Goal: Check status: Verify the current state of an ongoing process or item

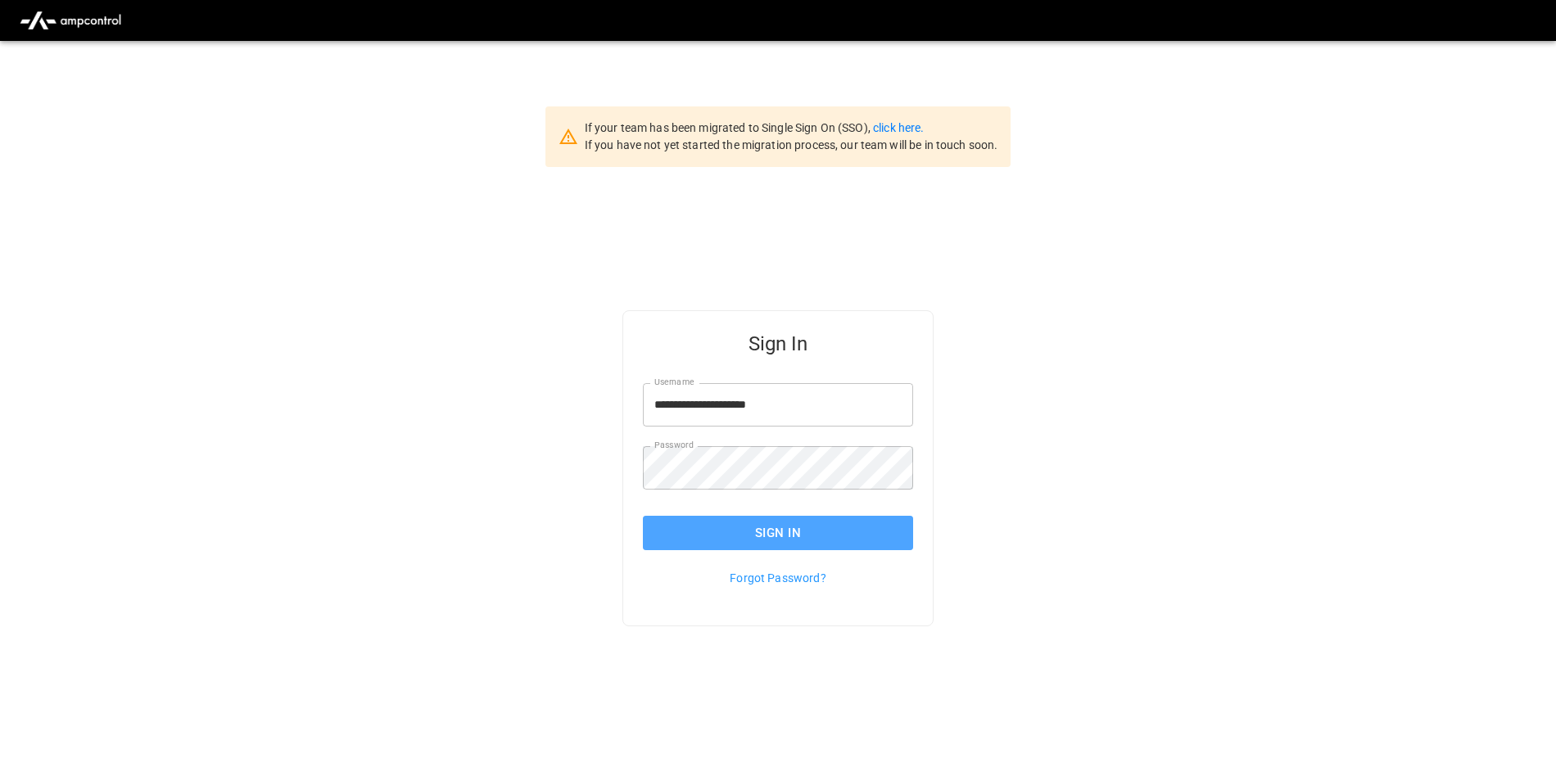
click at [873, 526] on button "Sign In" at bounding box center [778, 533] width 270 height 34
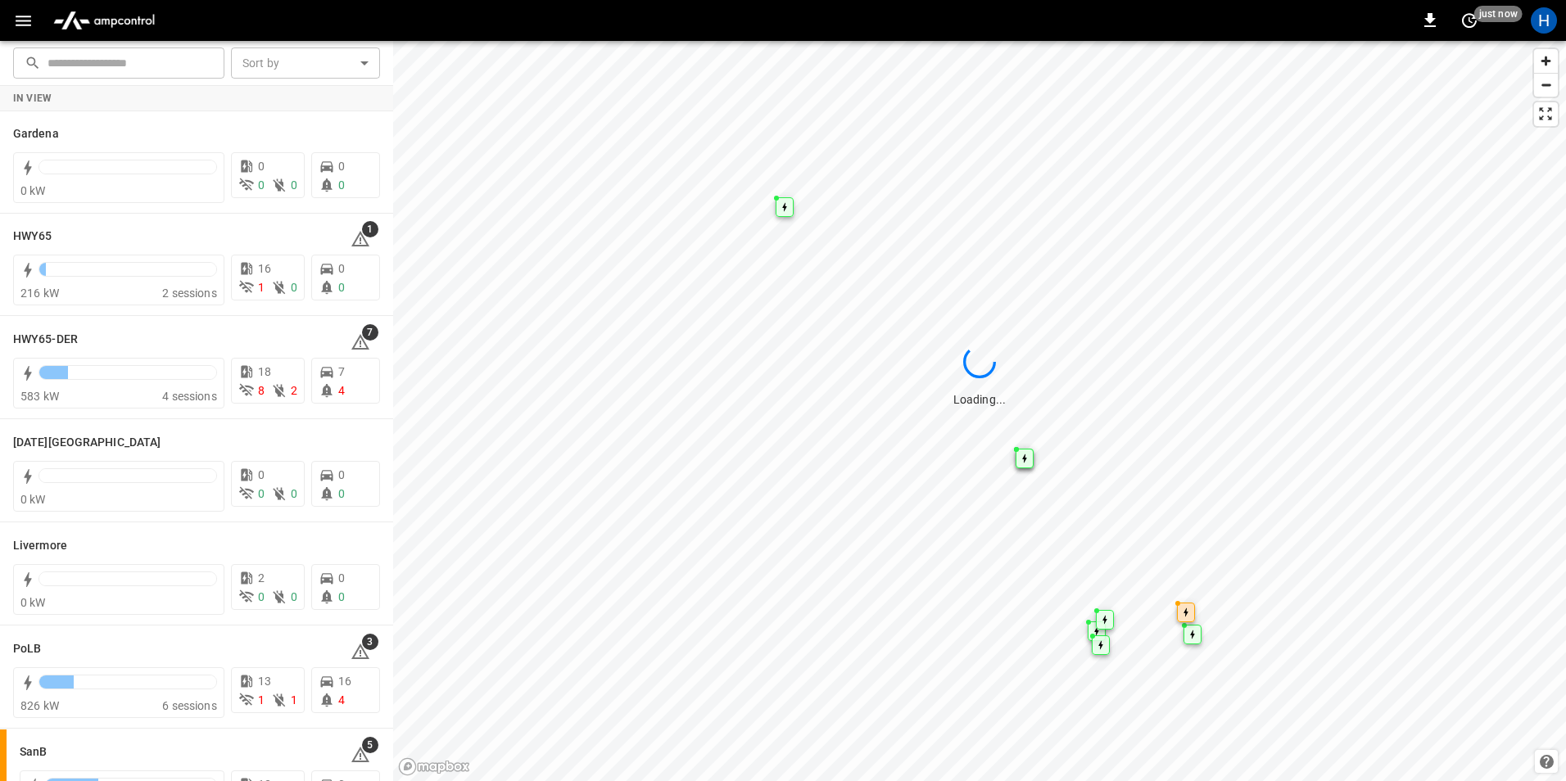
click at [29, 23] on icon "button" at bounding box center [23, 21] width 20 height 20
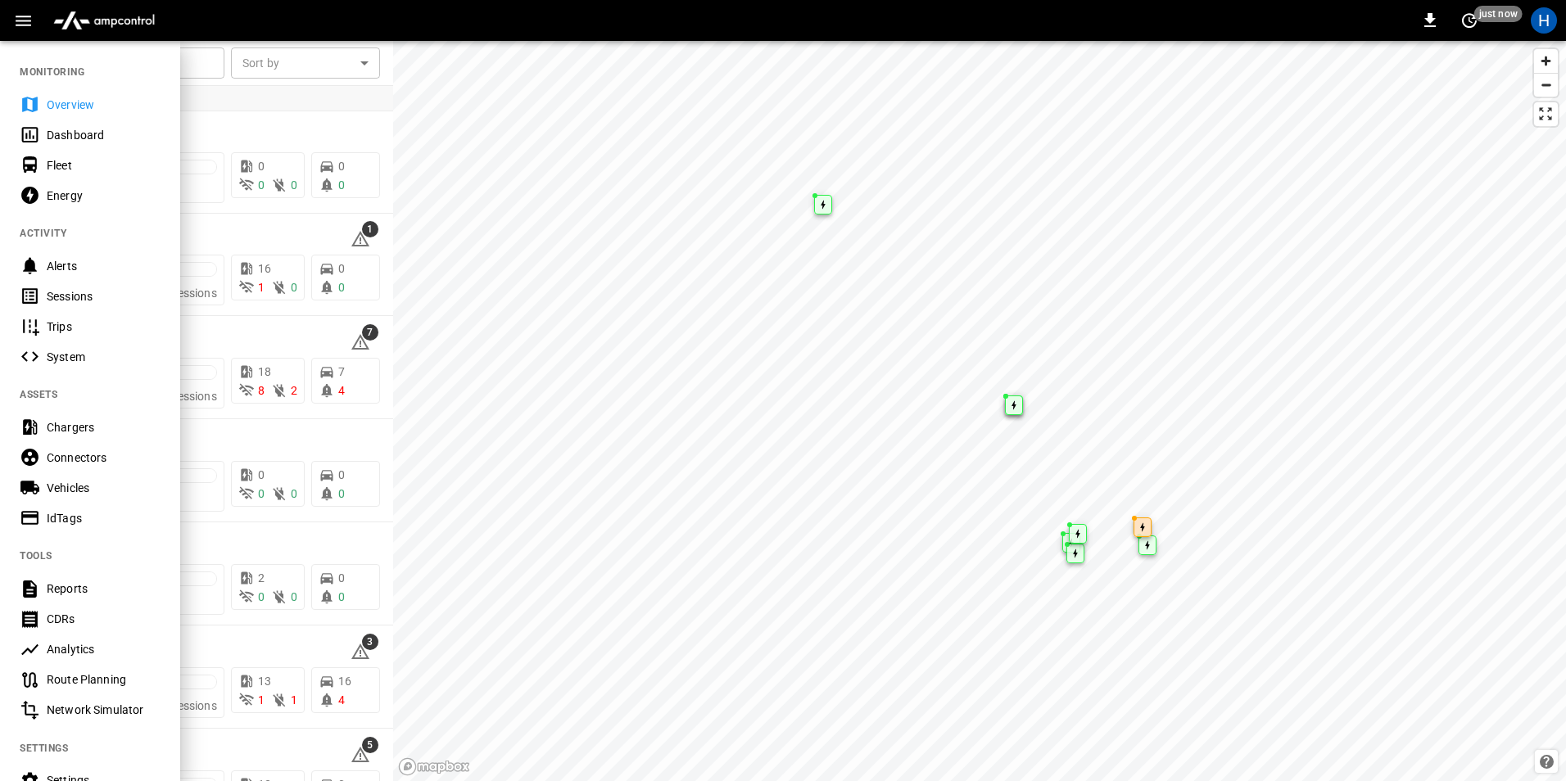
drag, startPoint x: 84, startPoint y: 127, endPoint x: 97, endPoint y: 127, distance: 12.3
click at [84, 127] on div "Dashboard" at bounding box center [104, 135] width 114 height 16
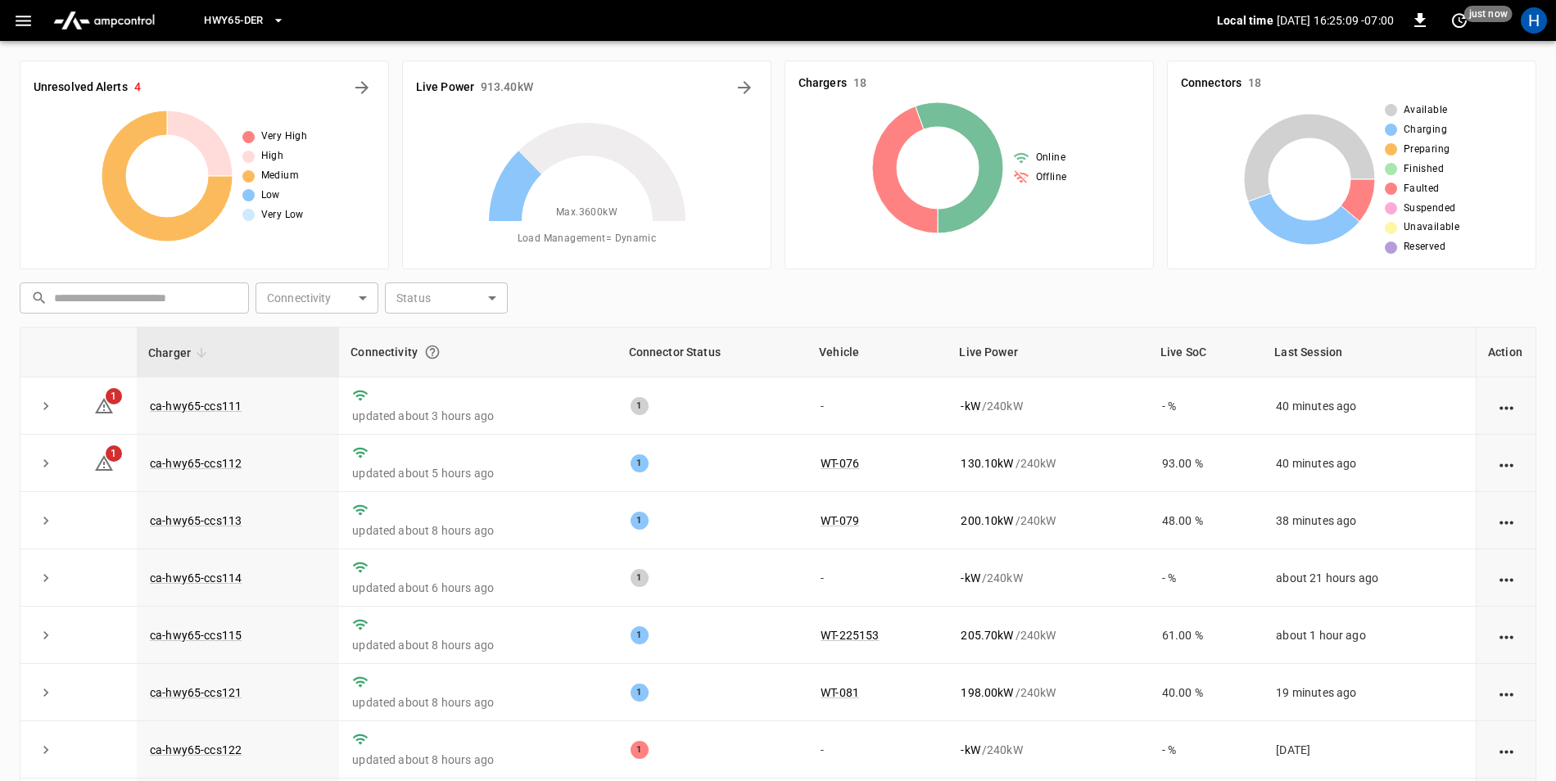
click at [234, 18] on span "HWY65-DER" at bounding box center [233, 20] width 59 height 19
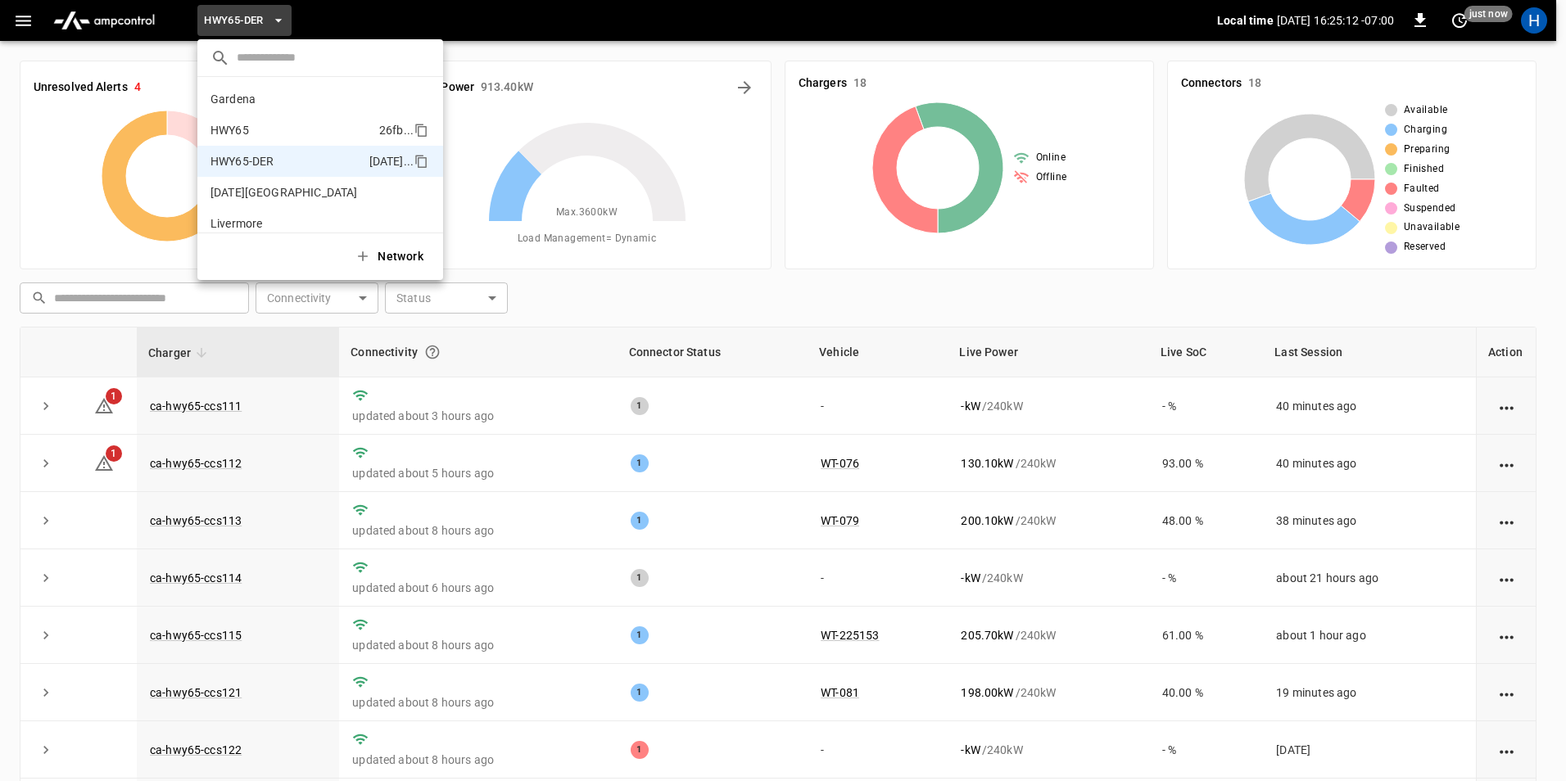
click at [296, 124] on li "HWY65 26fb ..." at bounding box center [320, 130] width 246 height 31
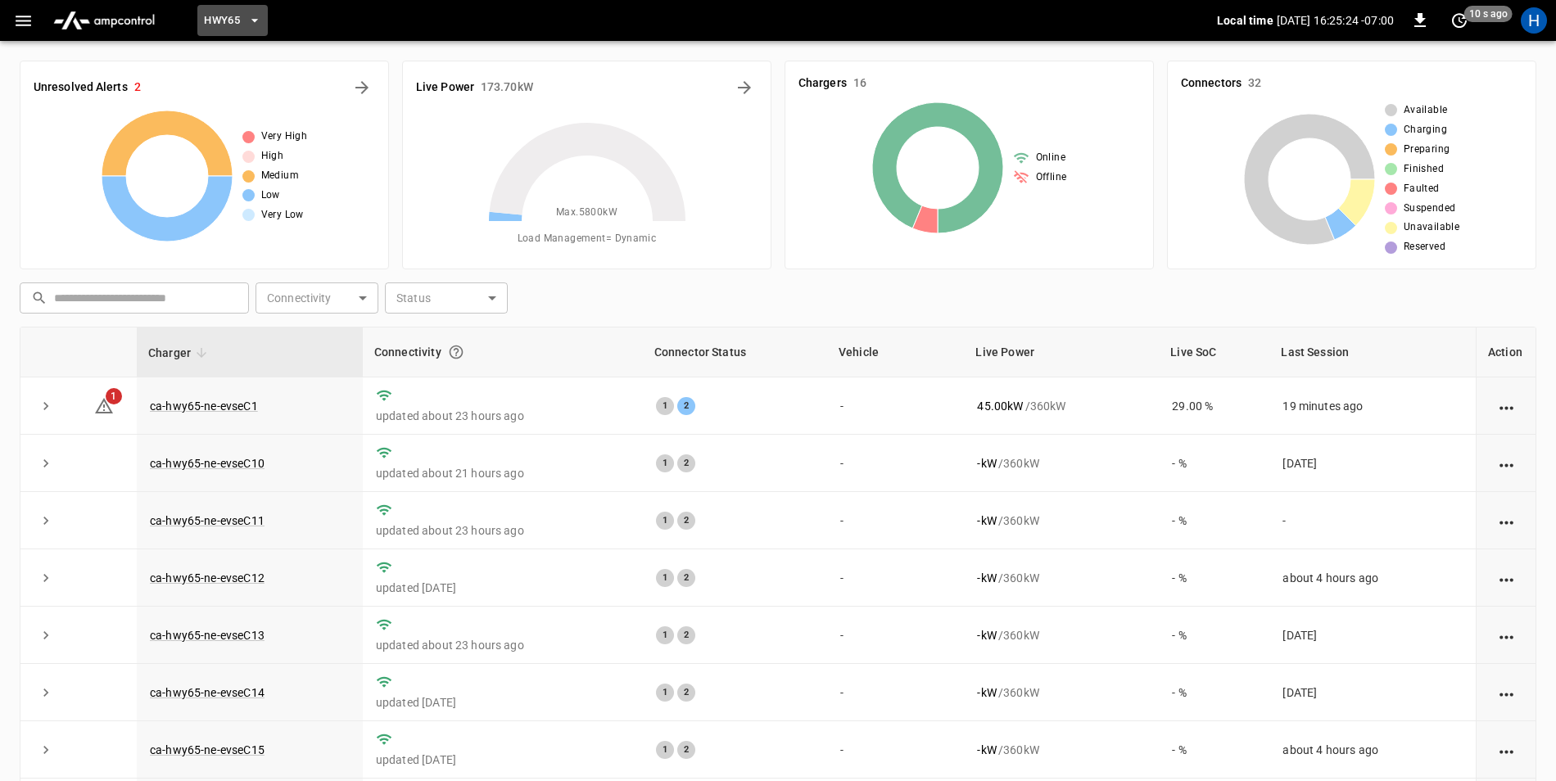
click at [251, 10] on button "HWY65" at bounding box center [232, 21] width 70 height 32
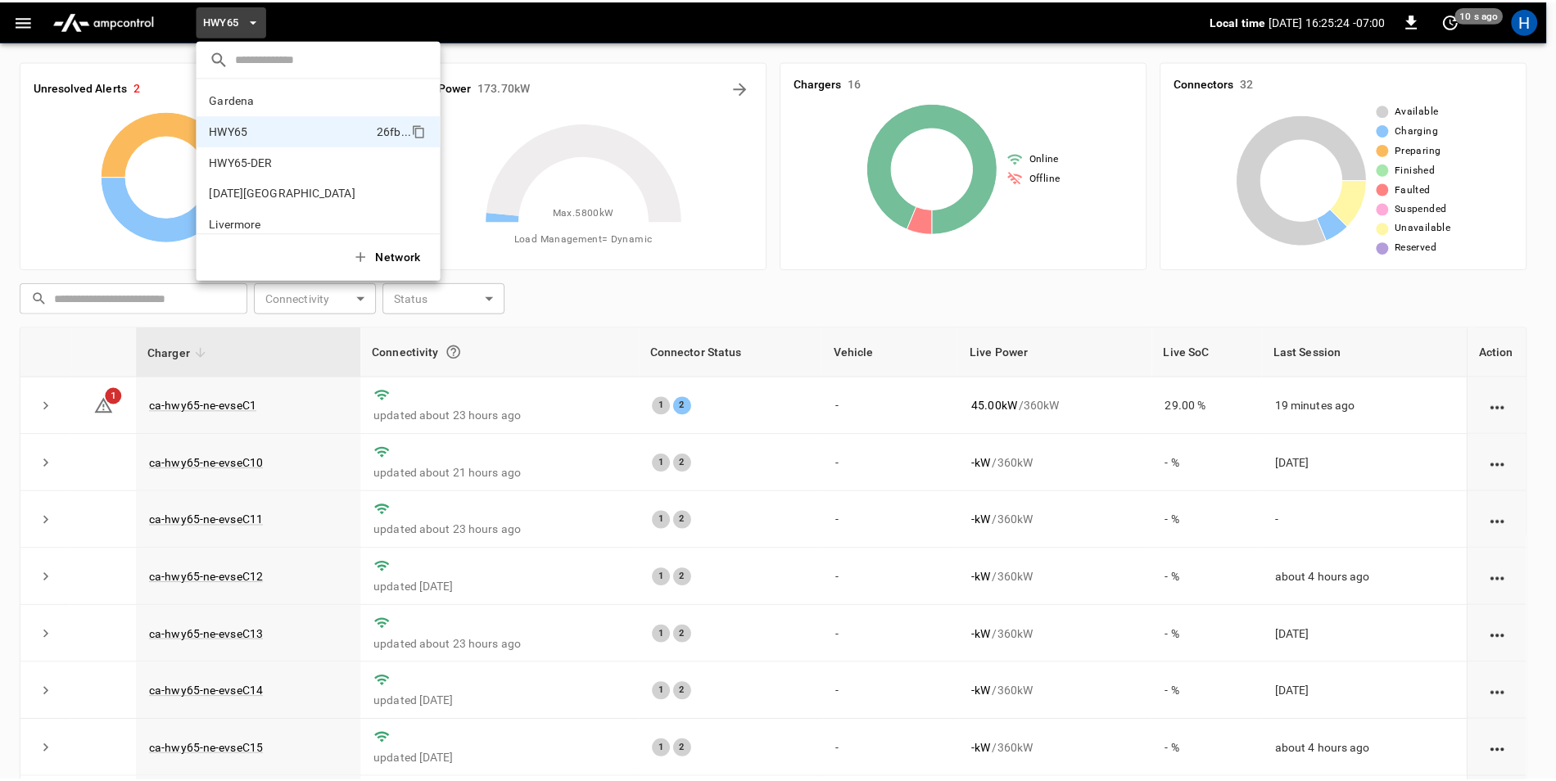
scroll to position [26, 0]
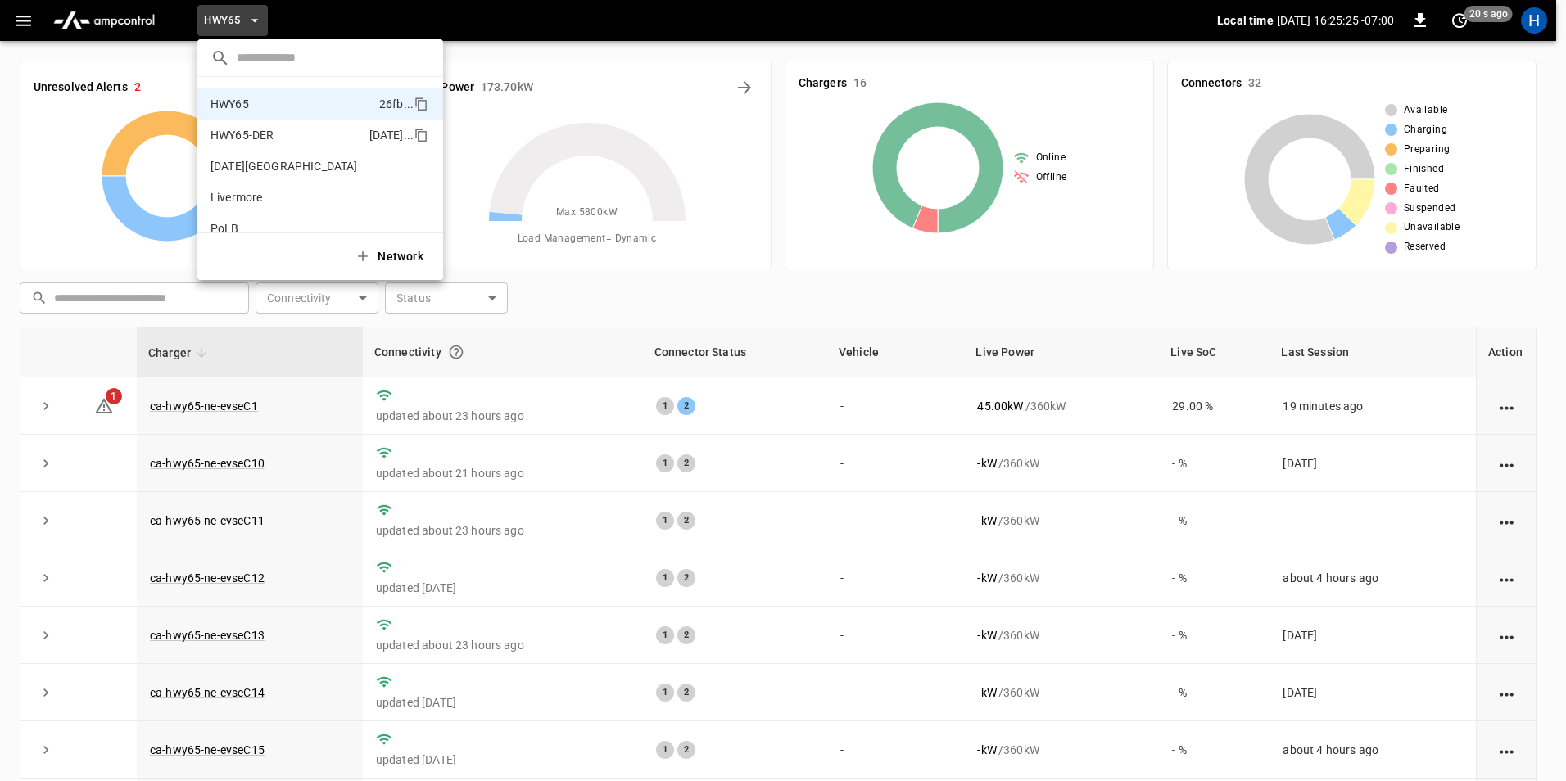
click at [267, 141] on p "HWY65-DER" at bounding box center [242, 135] width 63 height 16
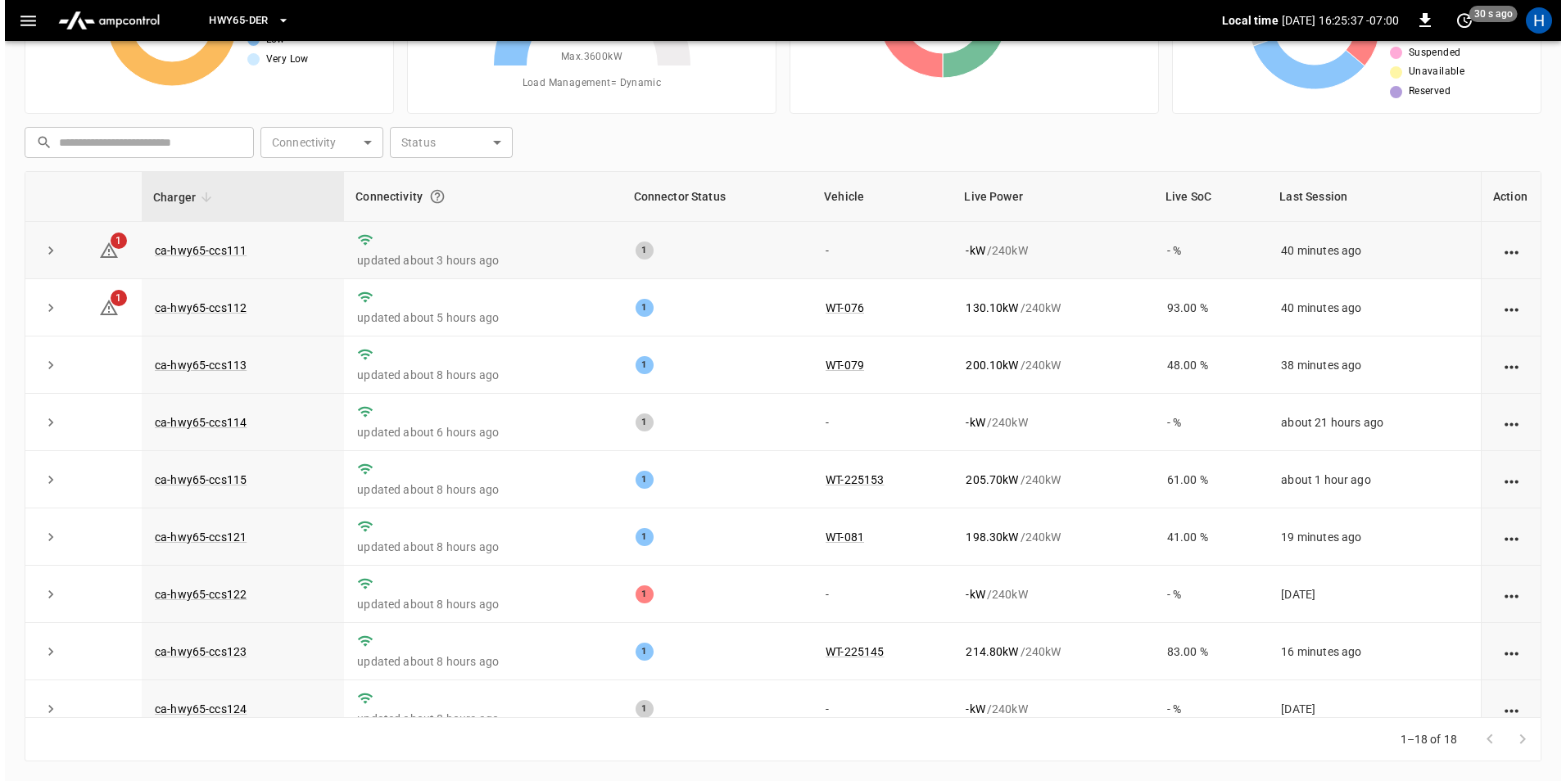
scroll to position [0, 0]
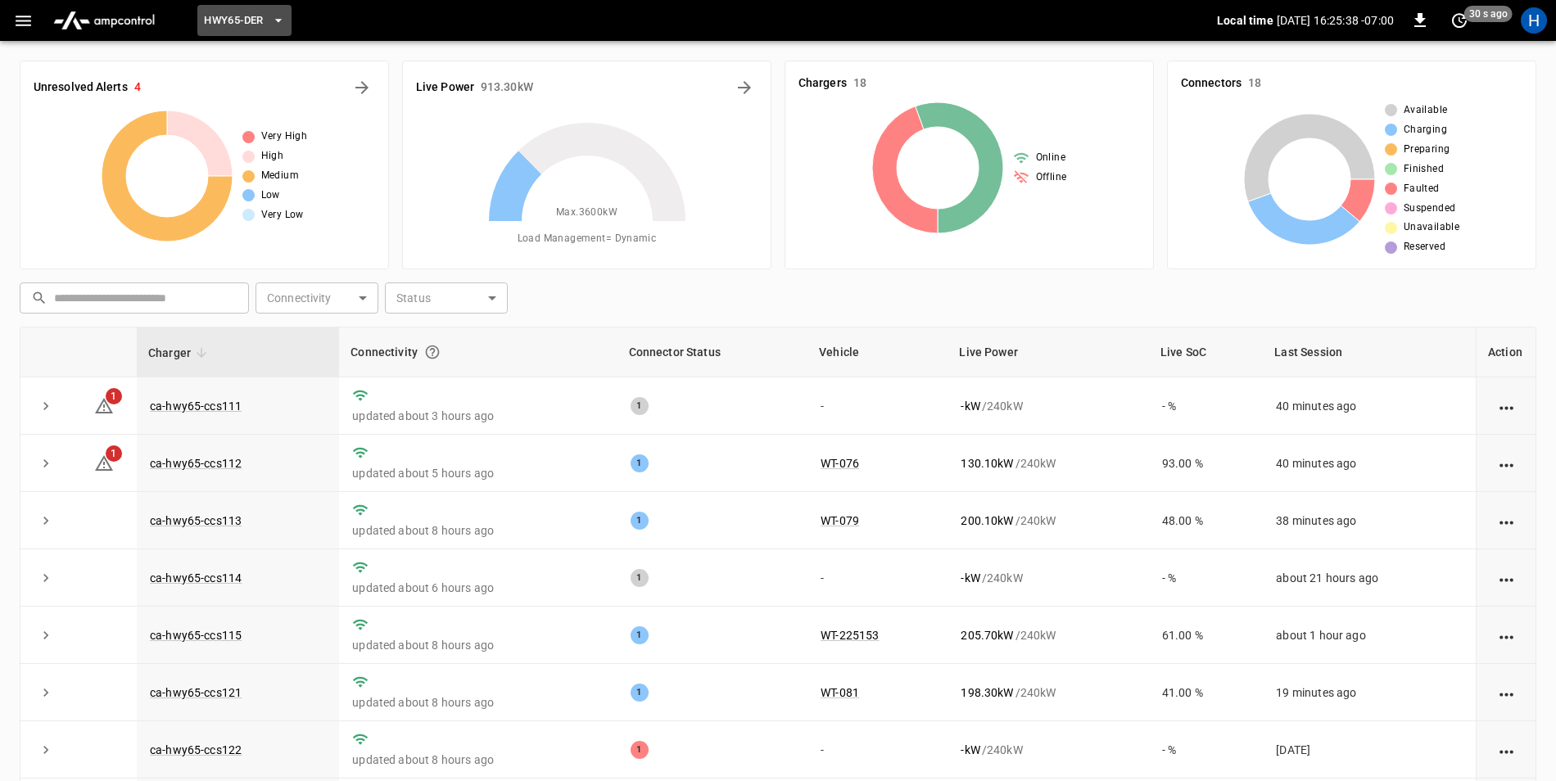
click at [273, 14] on icon "button" at bounding box center [278, 20] width 16 height 16
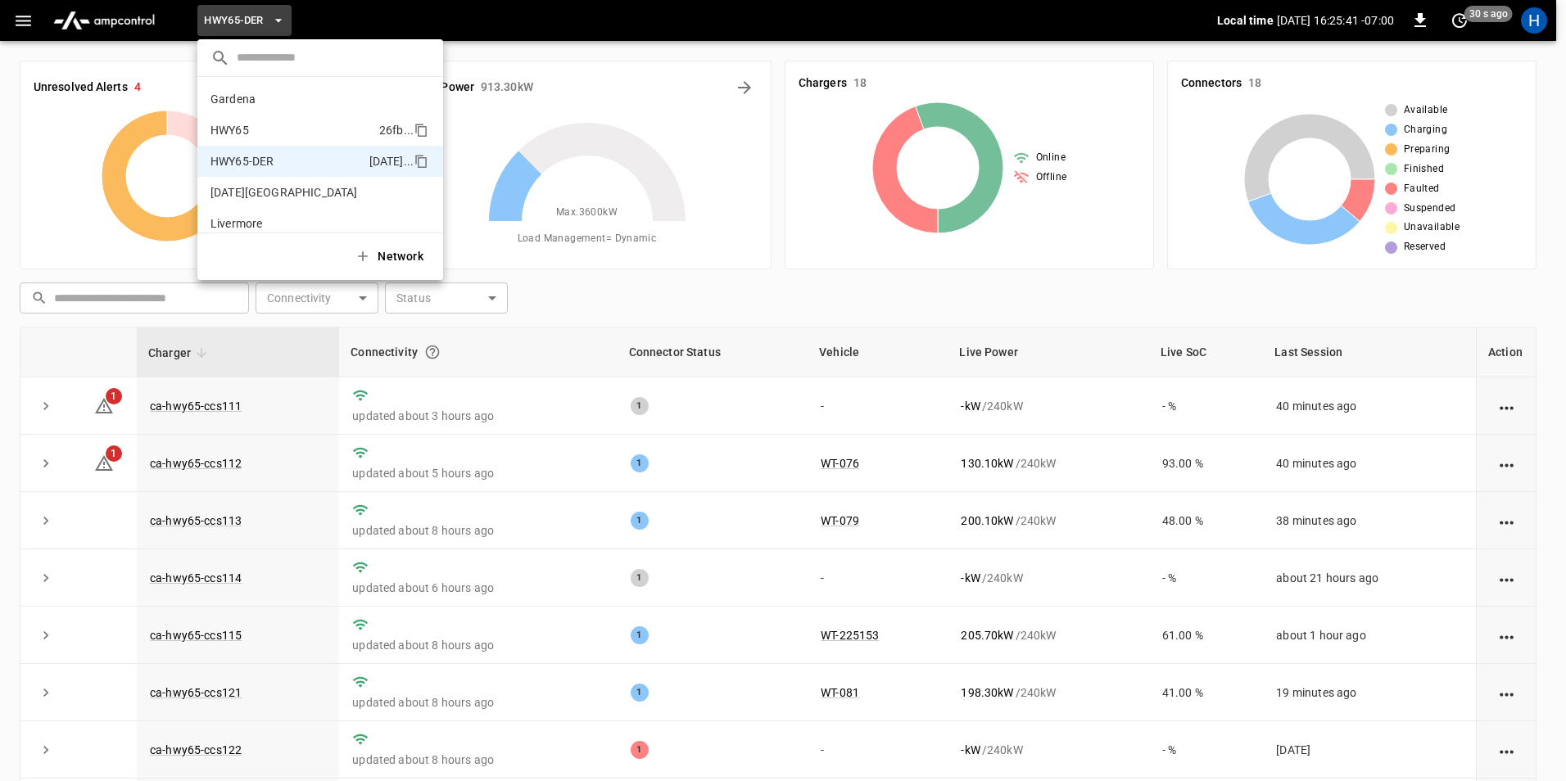
click at [326, 130] on li "HWY65 26fb ..." at bounding box center [320, 130] width 246 height 31
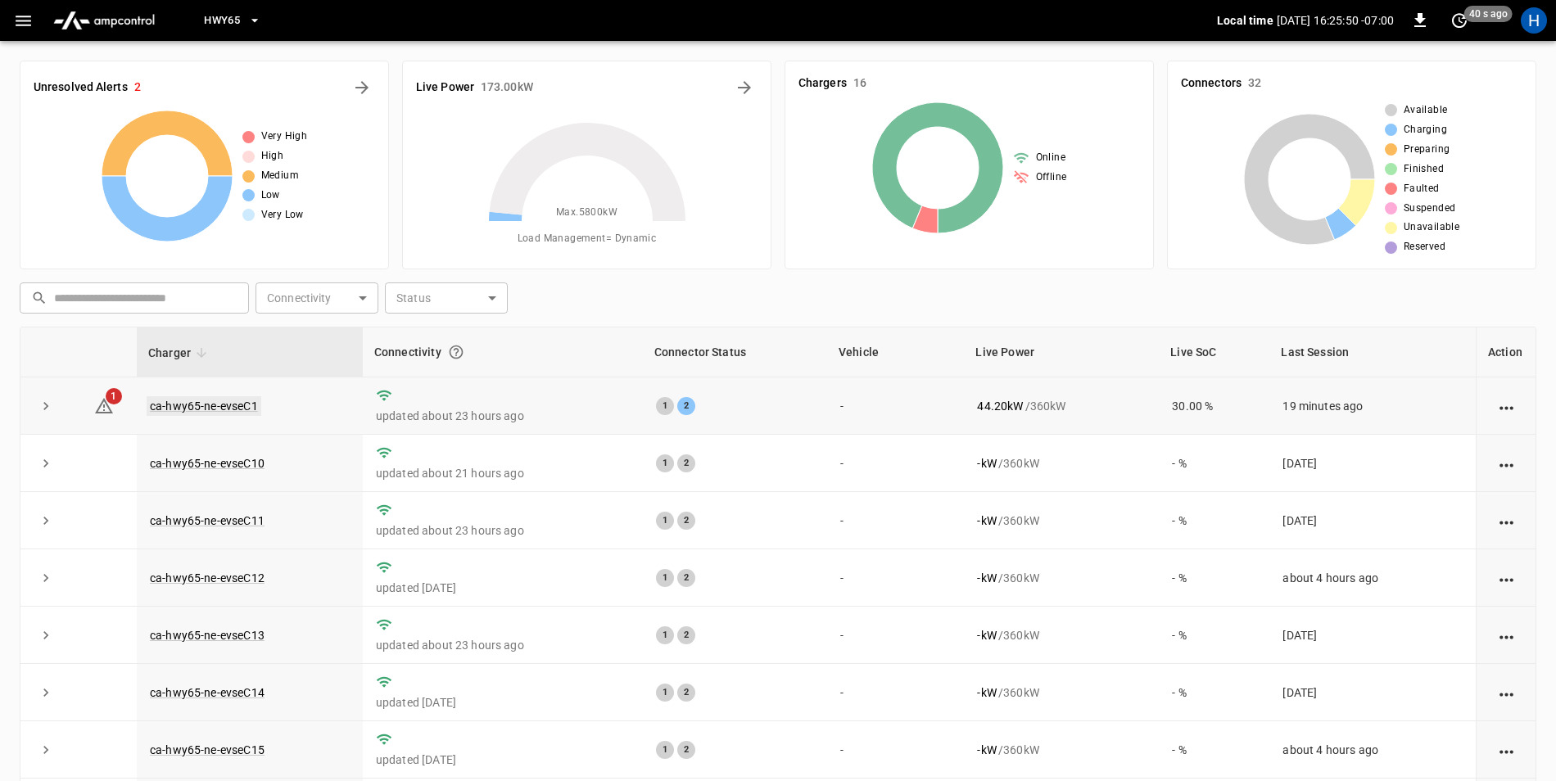
click at [195, 407] on link "ca-hwy65-ne-evseC1" at bounding box center [204, 406] width 115 height 20
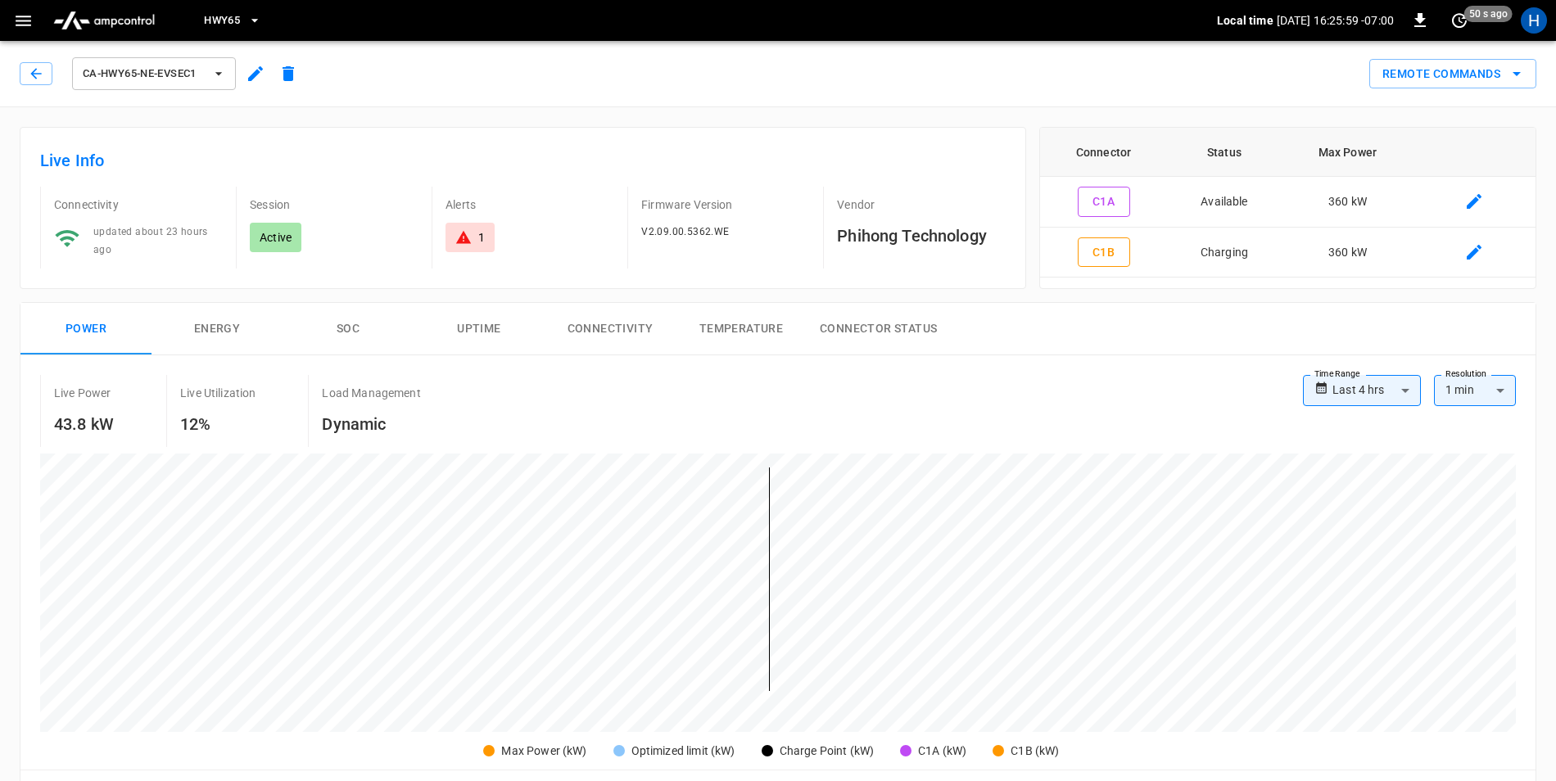
click at [108, 75] on span "ca-hwy65-ne-evseC1" at bounding box center [143, 74] width 121 height 19
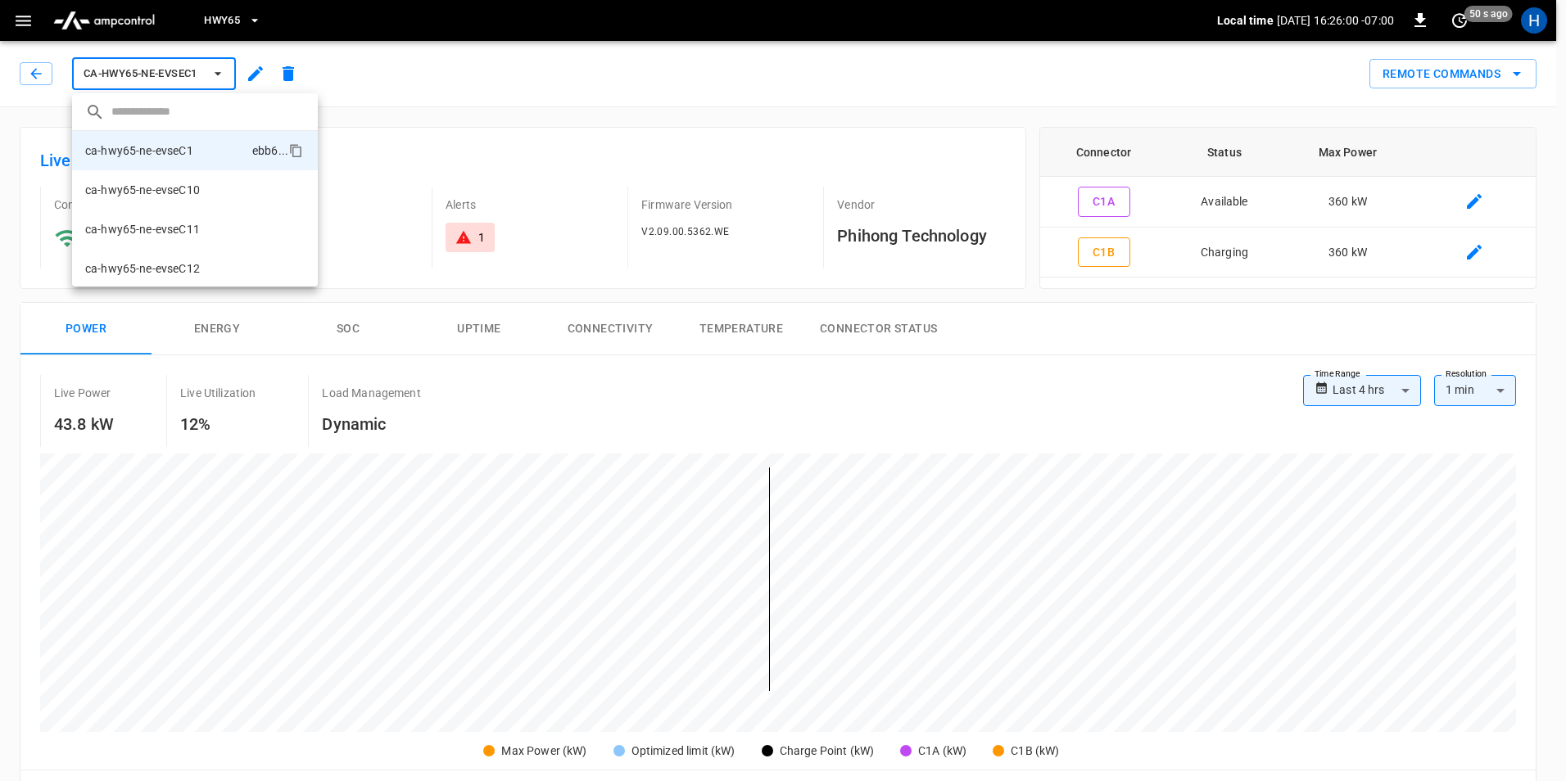
click at [111, 75] on div at bounding box center [783, 390] width 1566 height 781
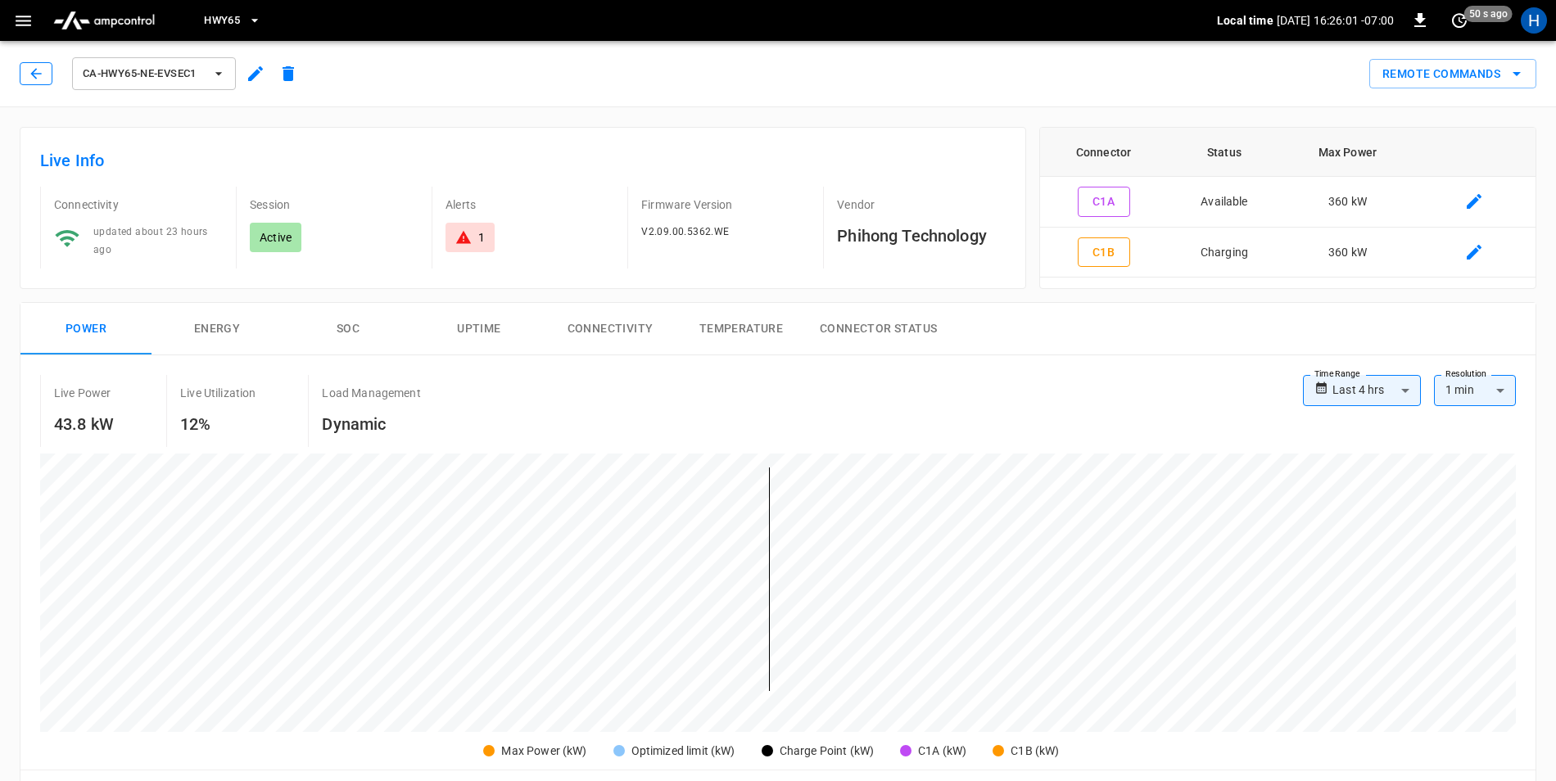
click at [40, 71] on icon "button" at bounding box center [36, 74] width 16 height 16
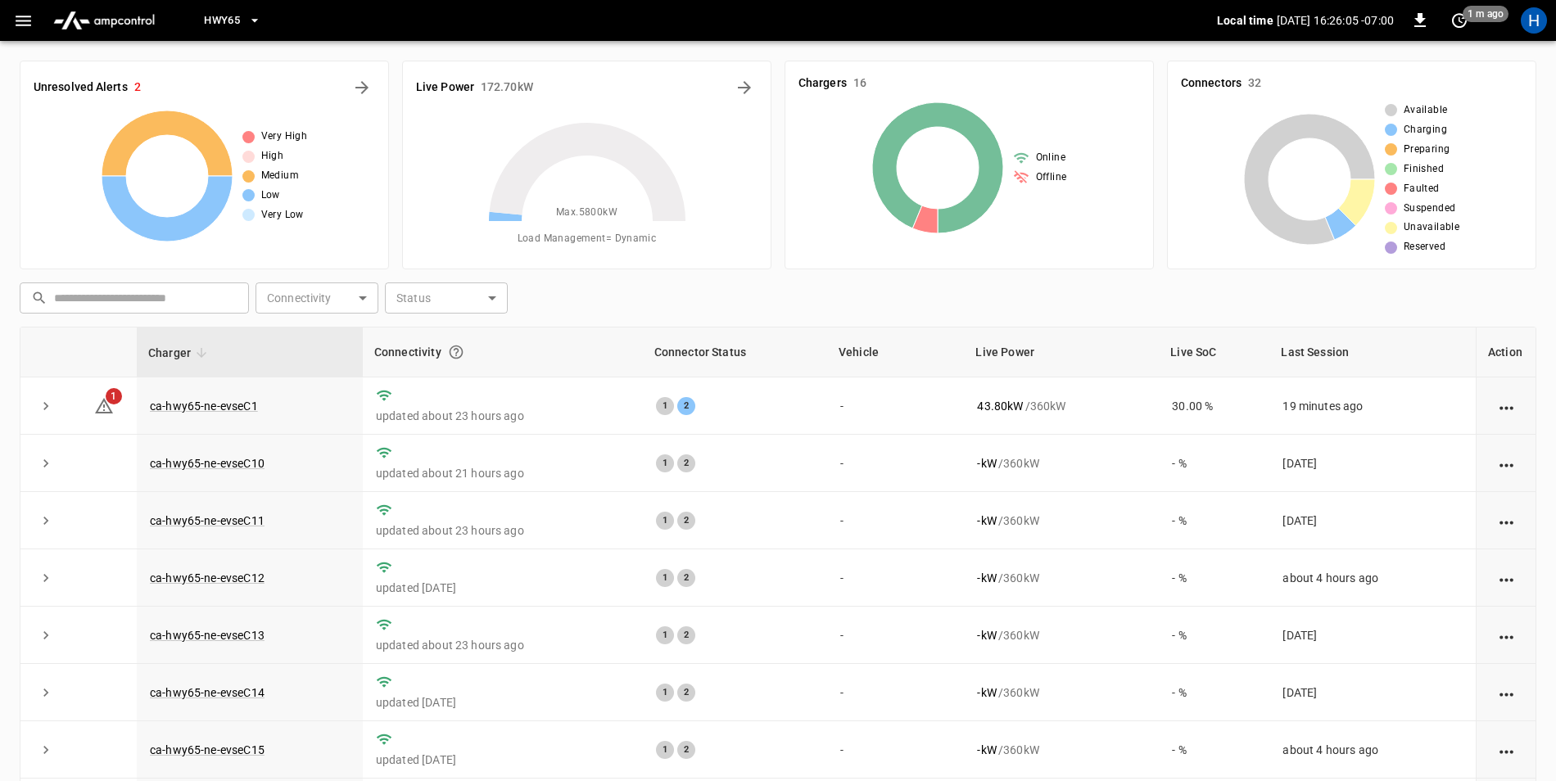
click at [259, 17] on icon "button" at bounding box center [255, 20] width 16 height 16
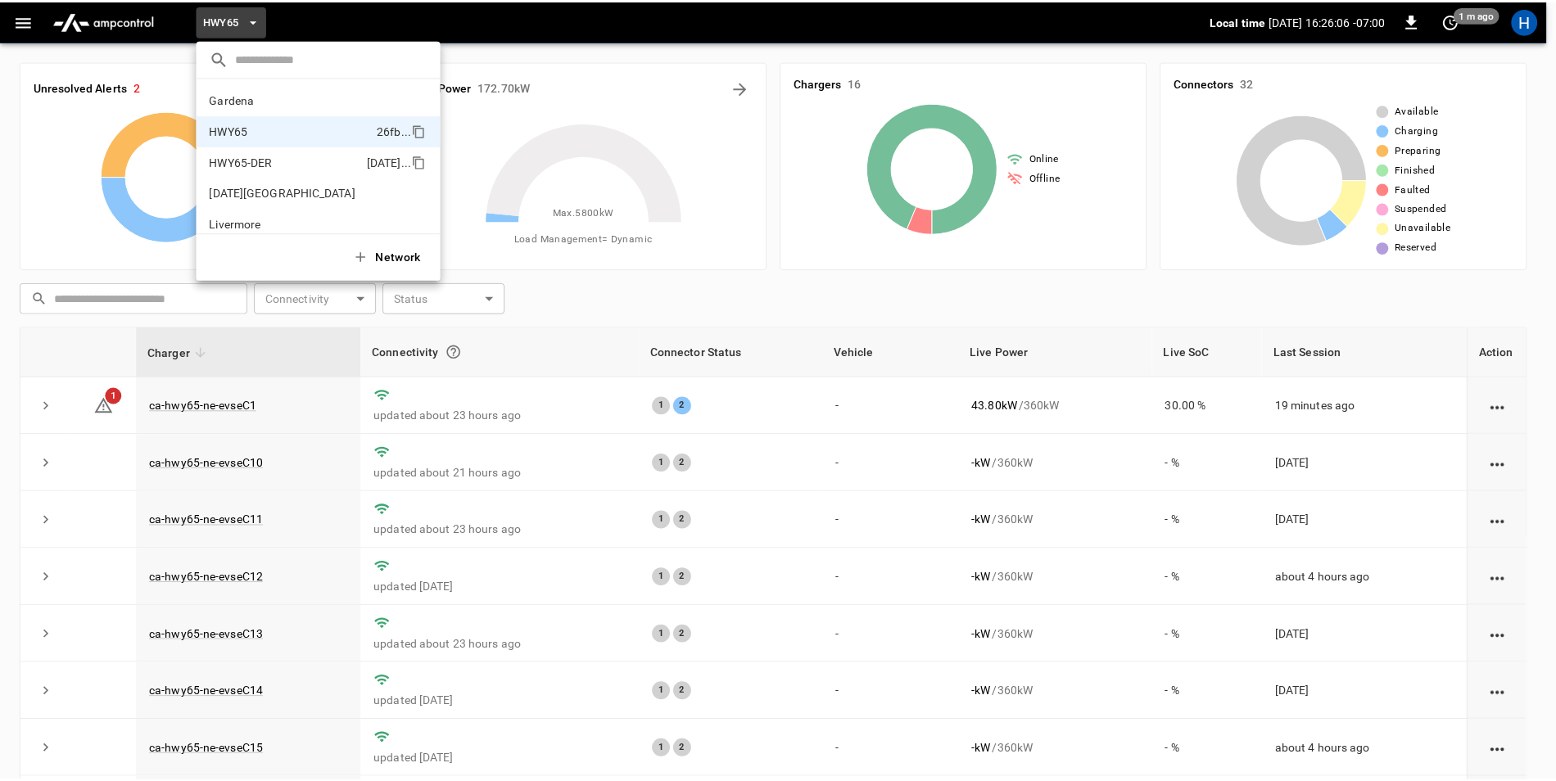
scroll to position [26, 0]
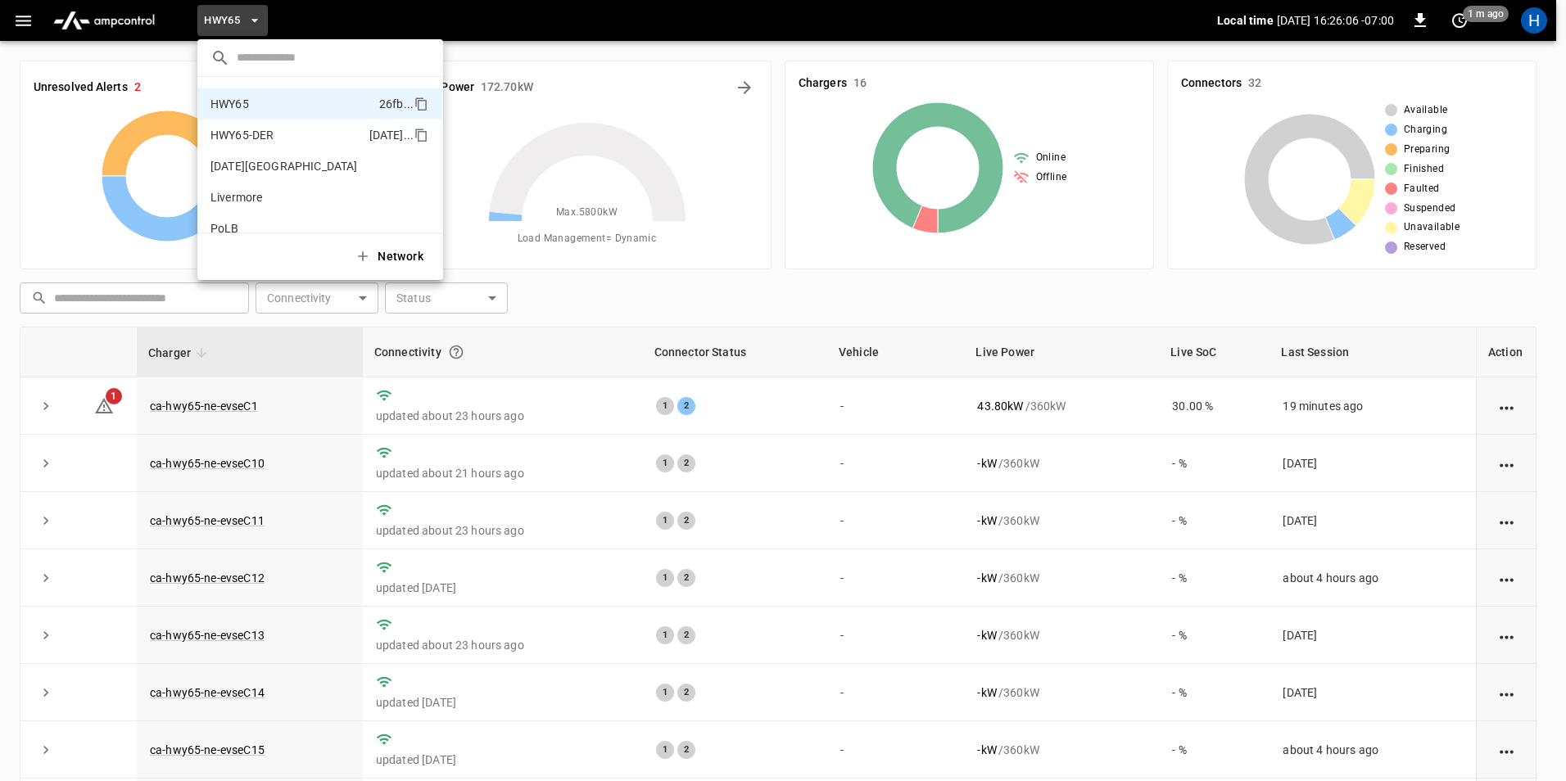
click at [238, 134] on p "HWY65-DER" at bounding box center [242, 135] width 63 height 16
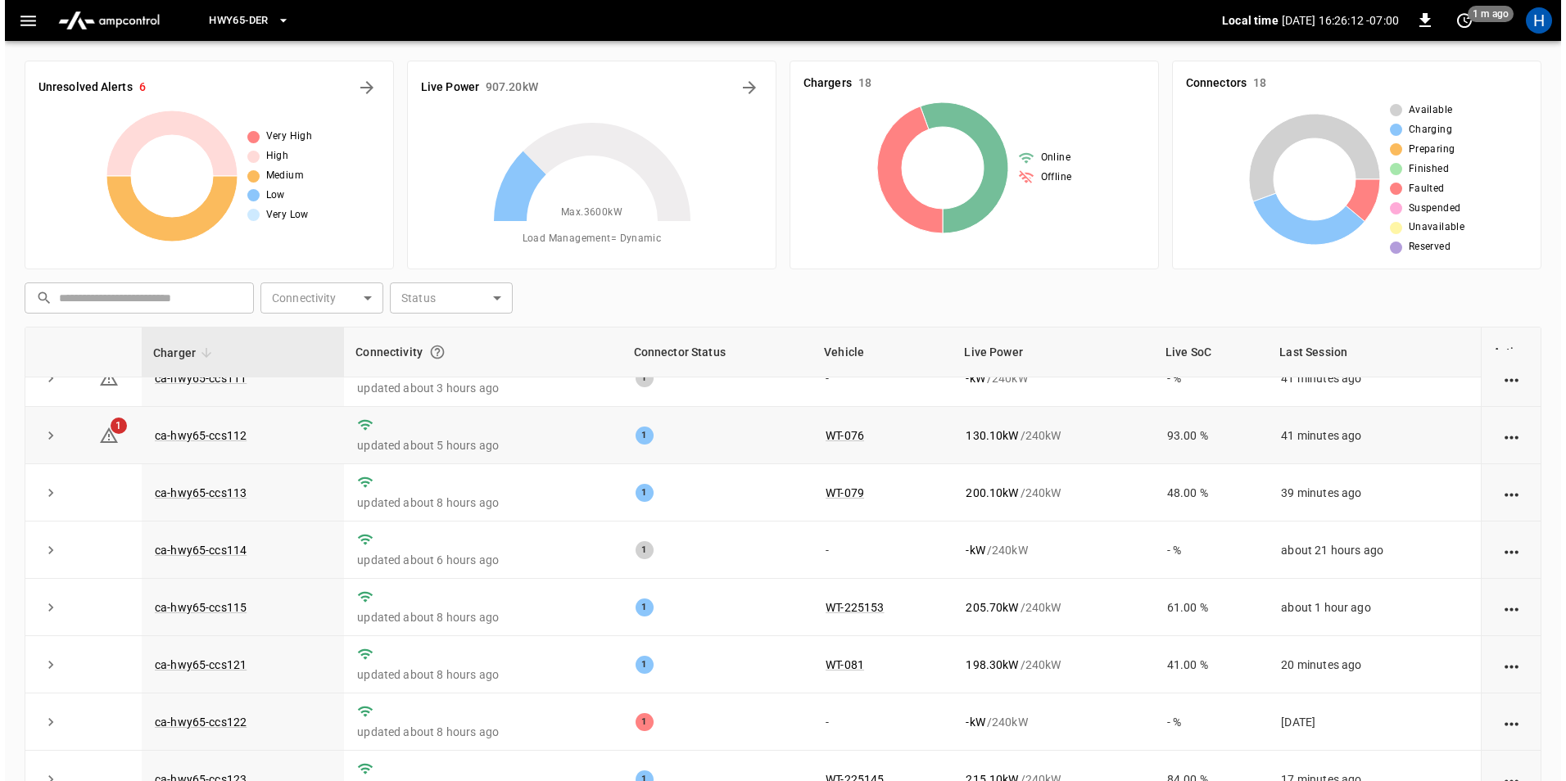
scroll to position [0, 0]
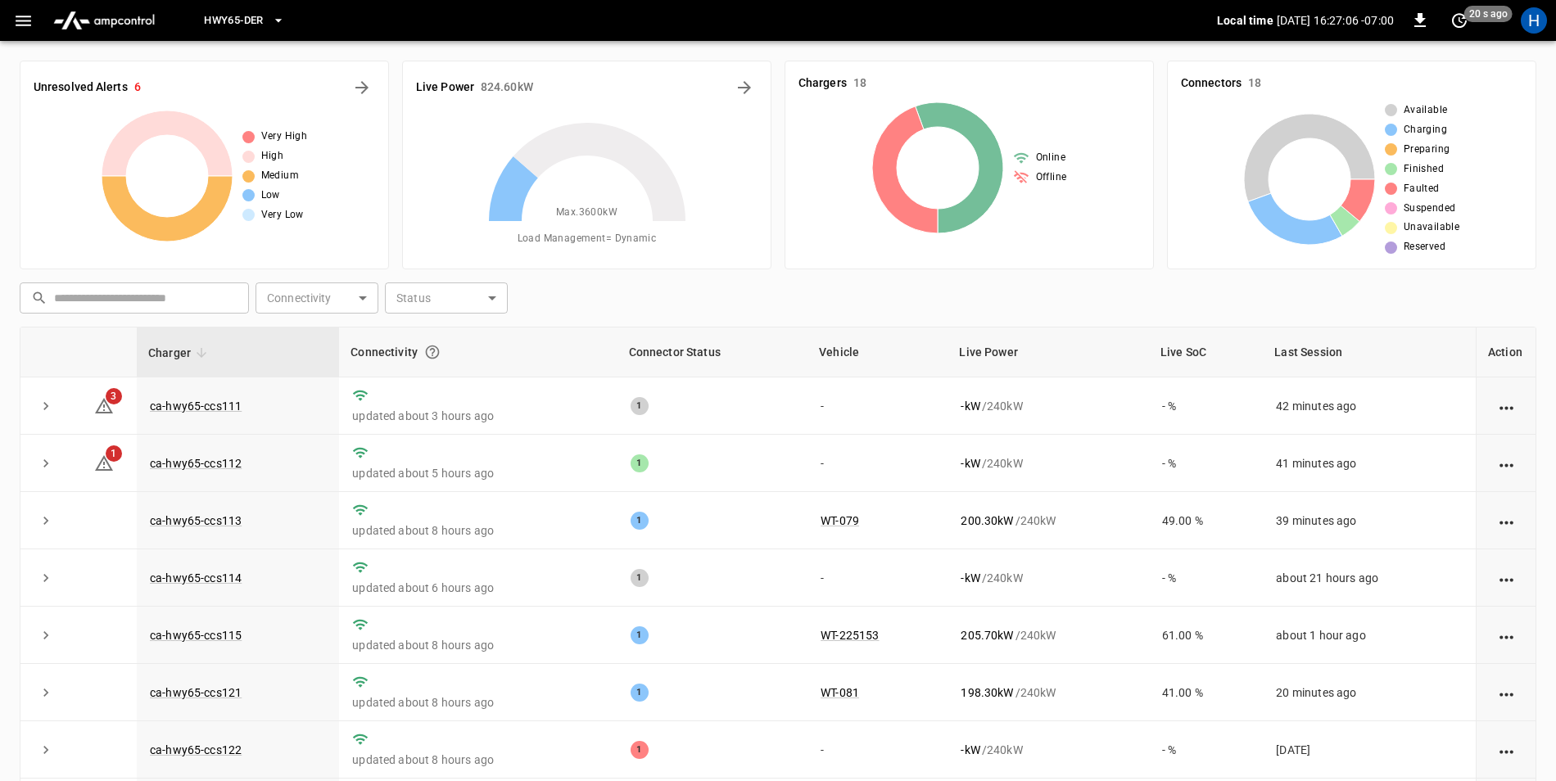
click at [14, 11] on icon "button" at bounding box center [23, 21] width 20 height 20
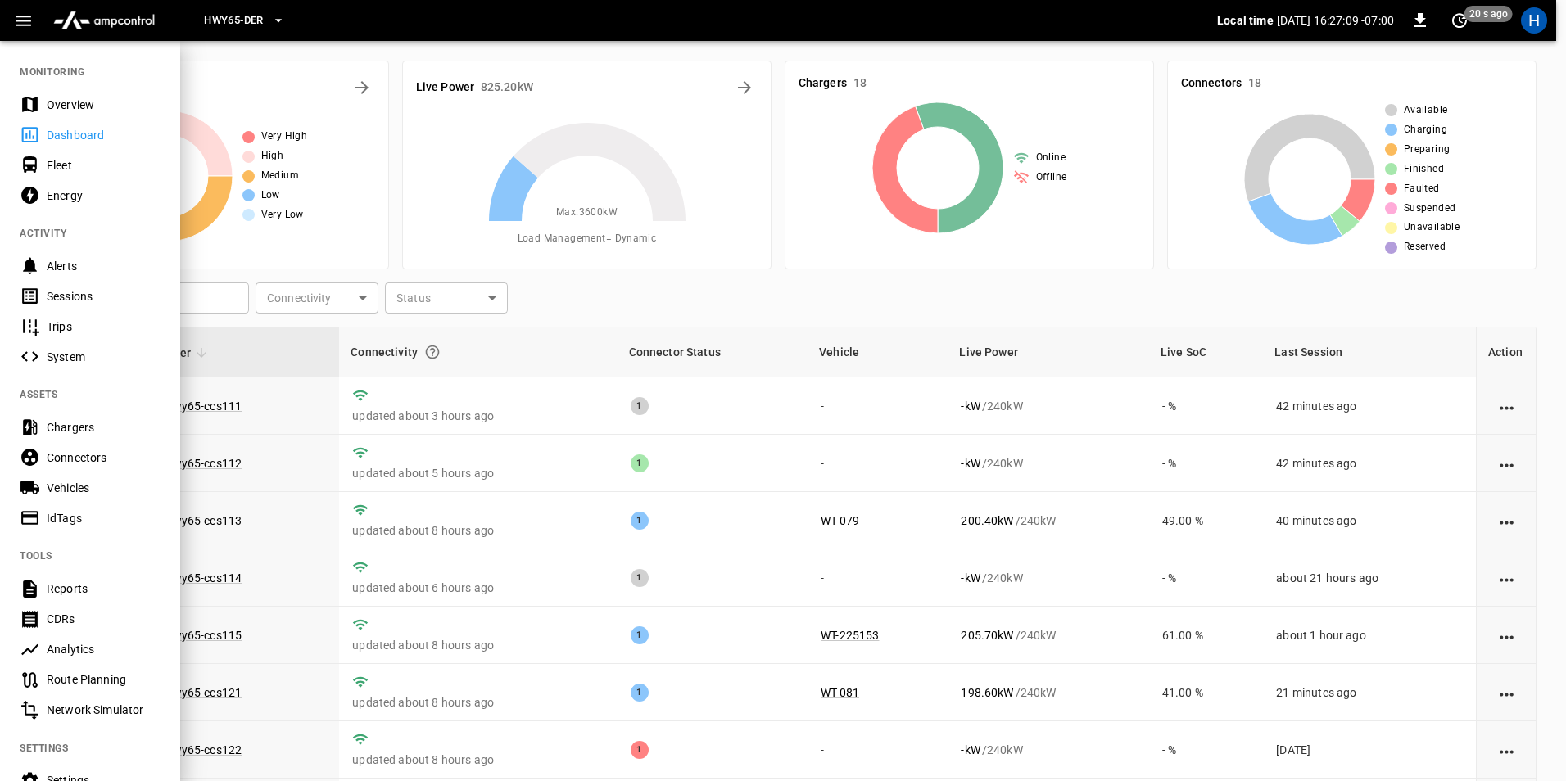
click at [88, 301] on div "Sessions" at bounding box center [104, 296] width 114 height 16
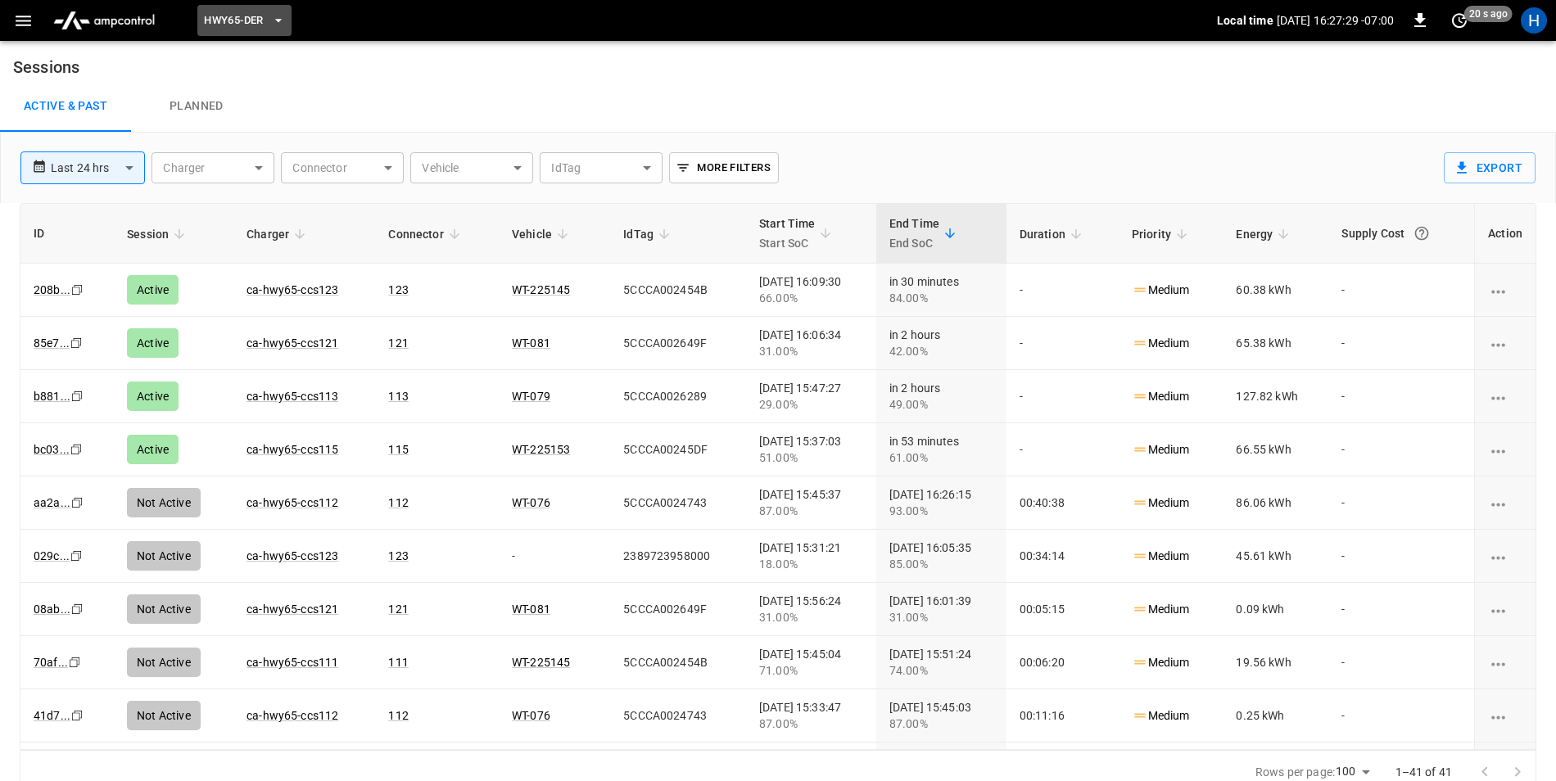
click at [242, 16] on span "HWY65-DER" at bounding box center [233, 20] width 59 height 19
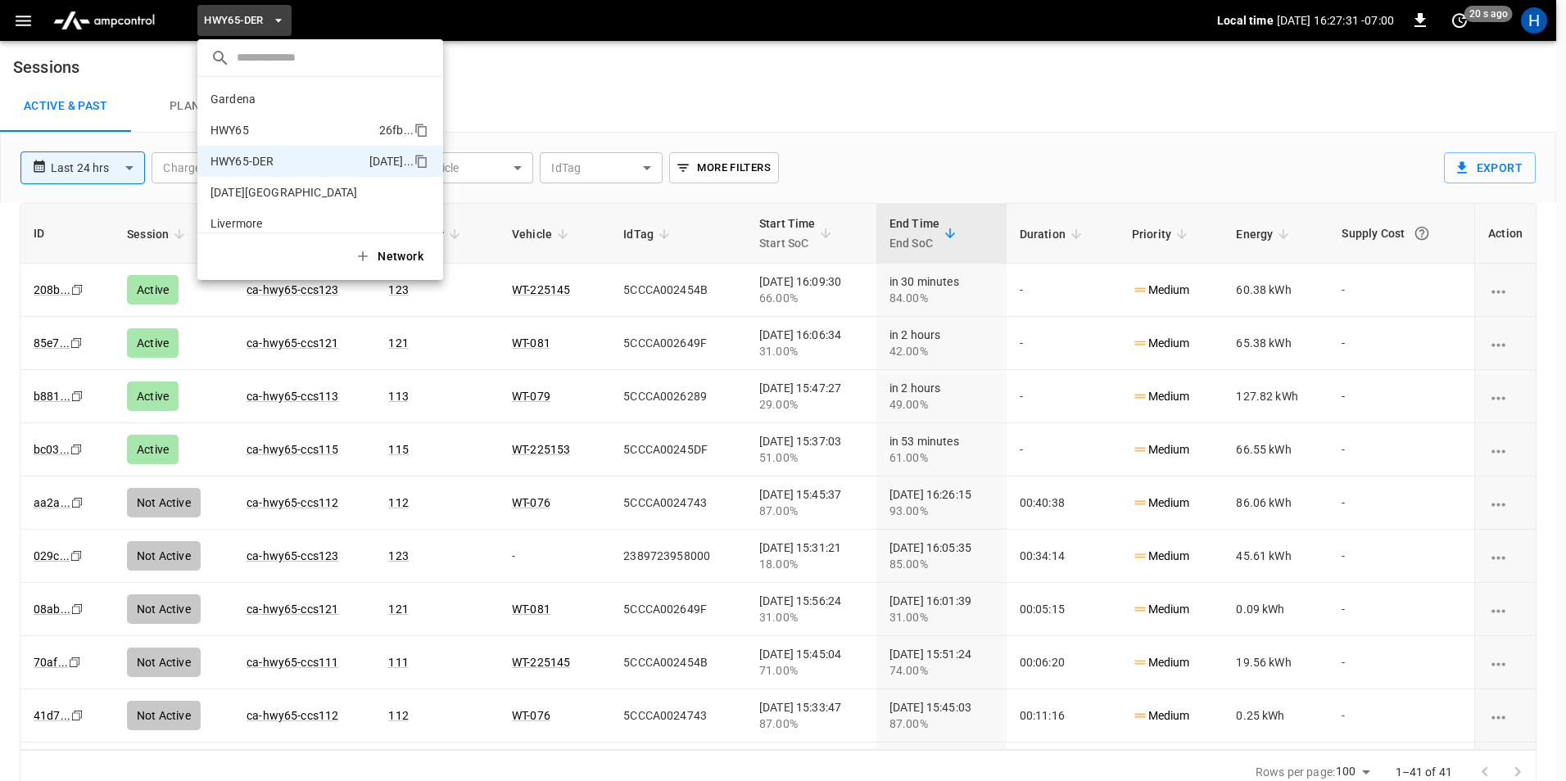
click at [259, 125] on li "HWY65 26fb ..." at bounding box center [320, 130] width 246 height 31
